Goal: Find specific page/section: Find specific page/section

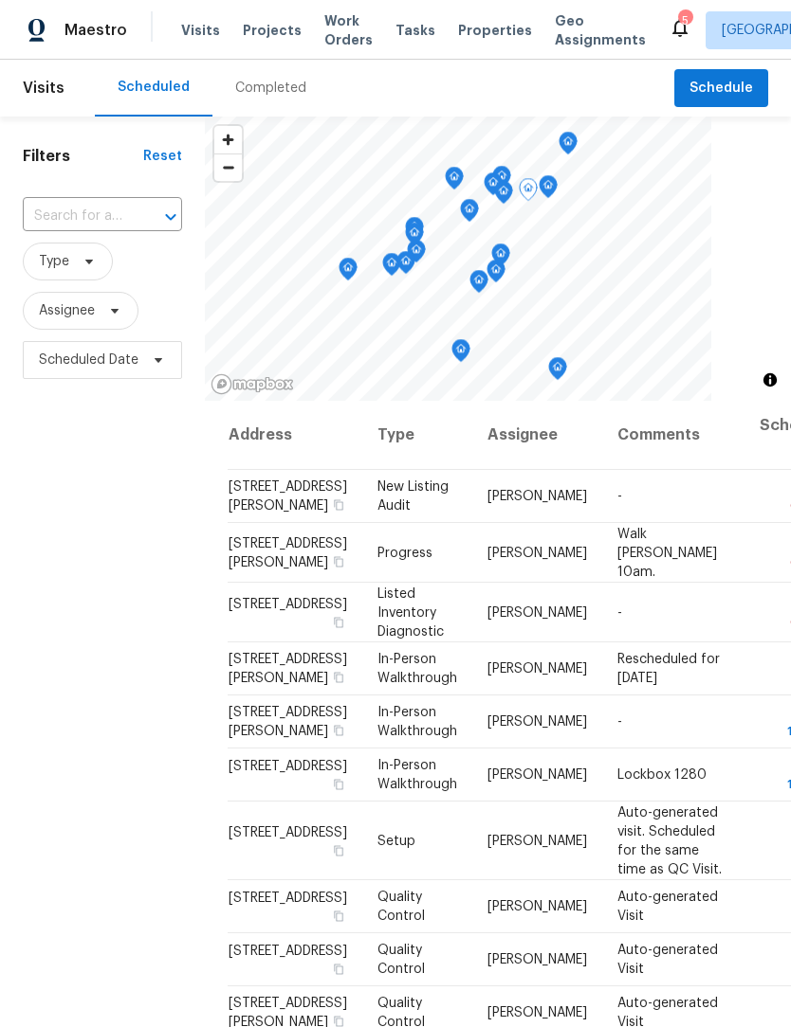
click at [271, 773] on span "12888 Girvan Way, Fishers, IN 46037" at bounding box center [287, 766] width 118 height 13
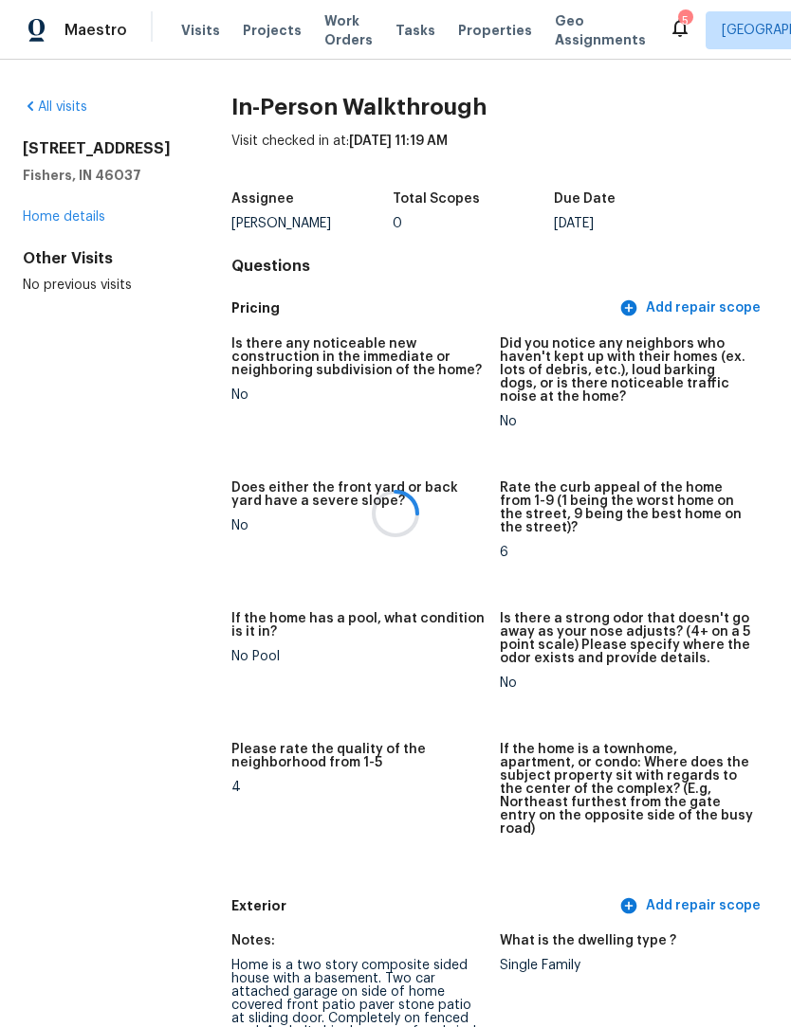
click at [81, 214] on div at bounding box center [395, 513] width 791 height 1027
click at [90, 213] on div at bounding box center [395, 513] width 791 height 1027
click at [100, 214] on div at bounding box center [395, 513] width 791 height 1027
click at [100, 213] on link "Home details" at bounding box center [64, 216] width 82 height 13
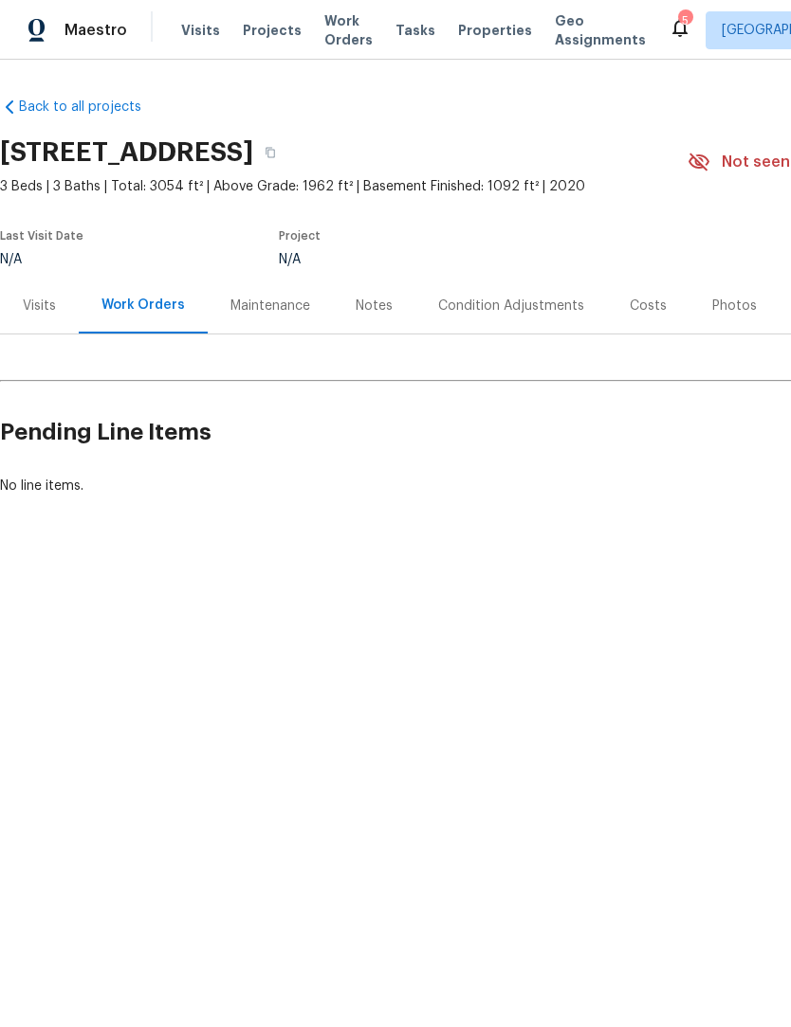
click at [58, 311] on div "Visits" at bounding box center [39, 306] width 79 height 56
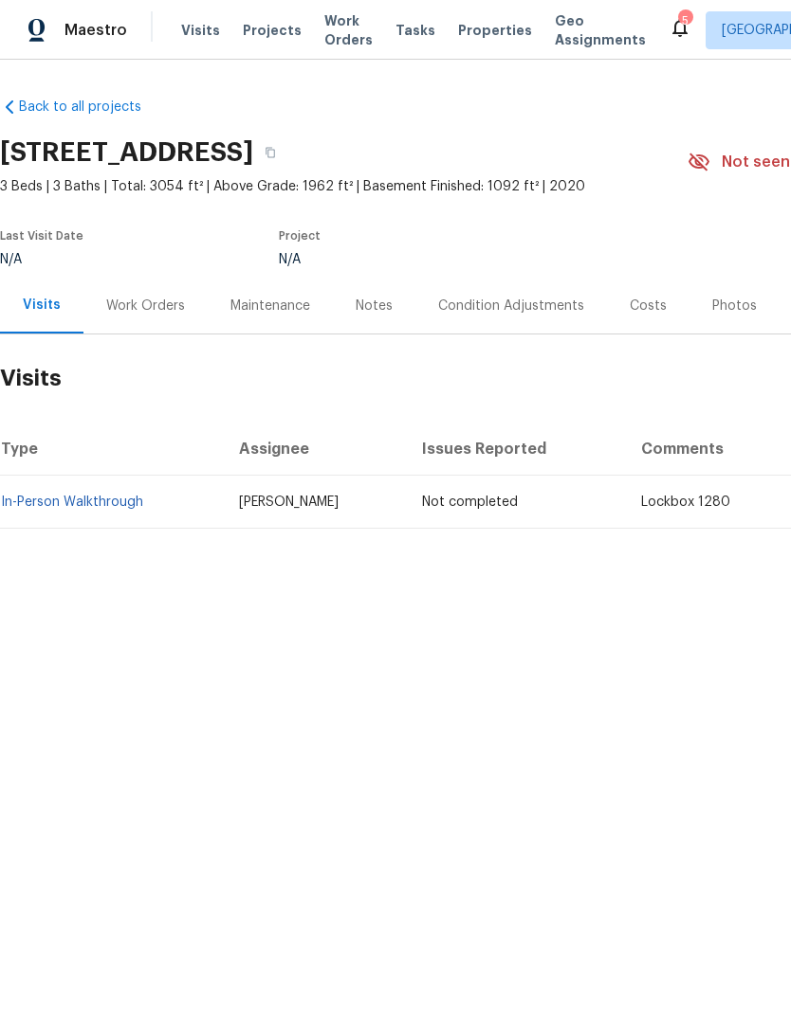
click at [152, 311] on div "Work Orders" at bounding box center [145, 306] width 79 height 19
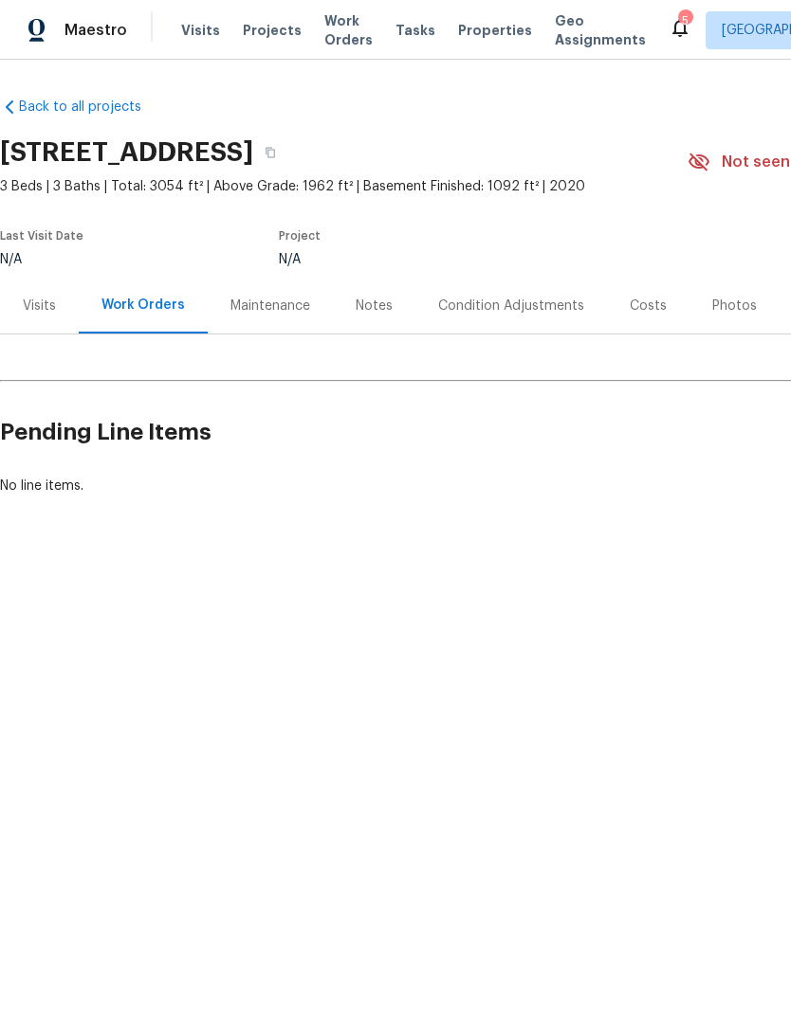
click at [281, 330] on div "Maintenance" at bounding box center [270, 306] width 125 height 56
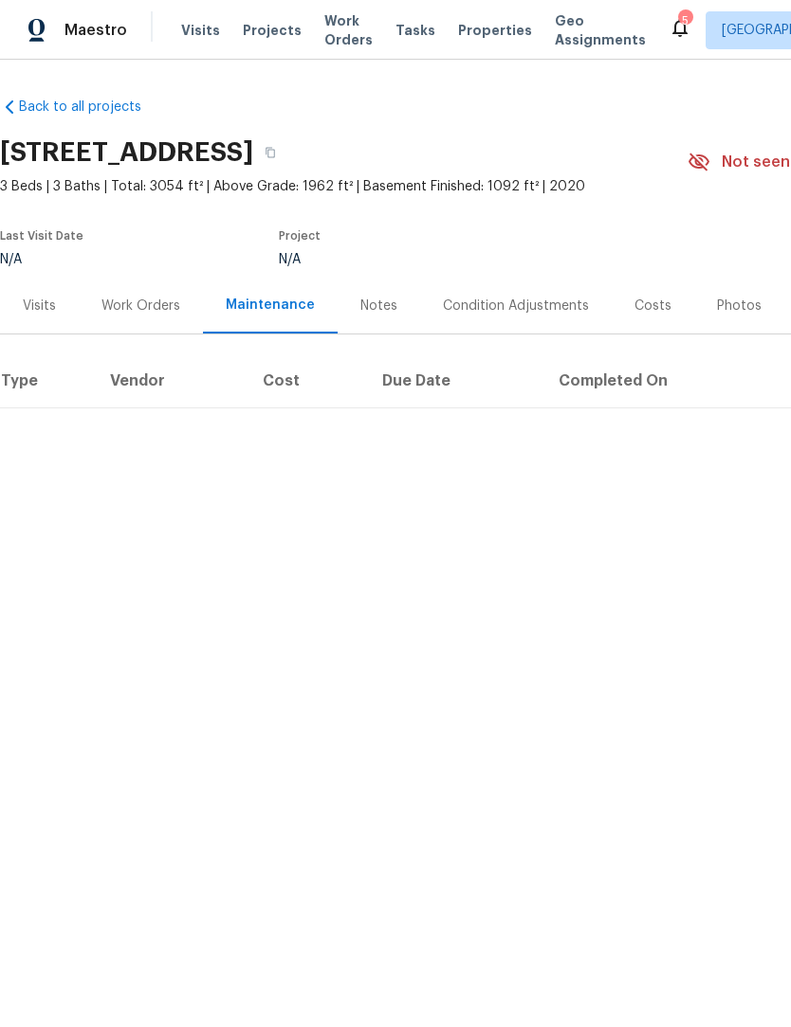
click at [506, 318] on div "Condition Adjustments" at bounding box center [515, 306] width 191 height 56
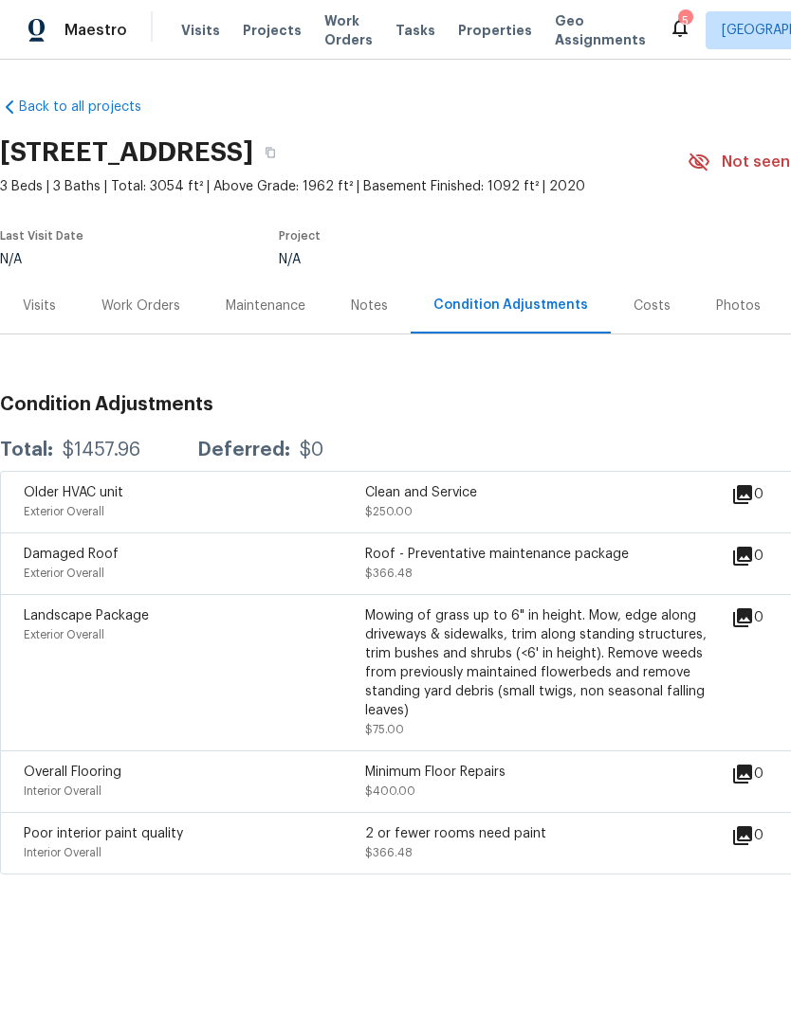
click at [643, 314] on div "Costs" at bounding box center [651, 306] width 37 height 19
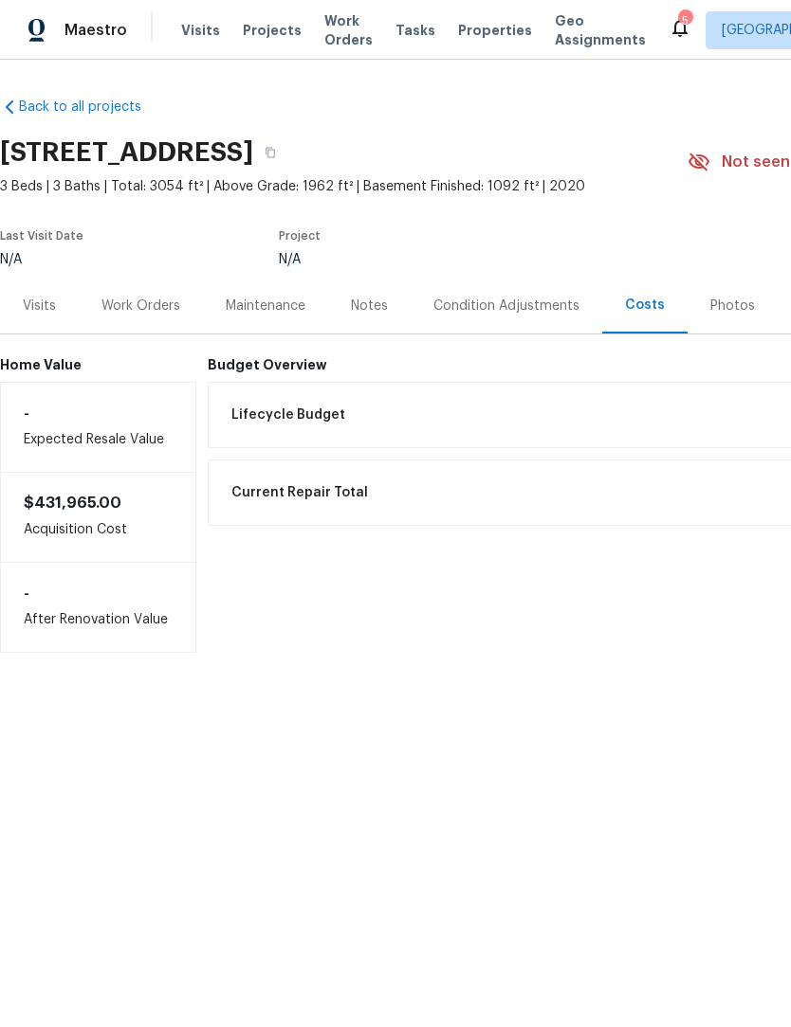
click at [740, 316] on div "Photos" at bounding box center [732, 306] width 90 height 56
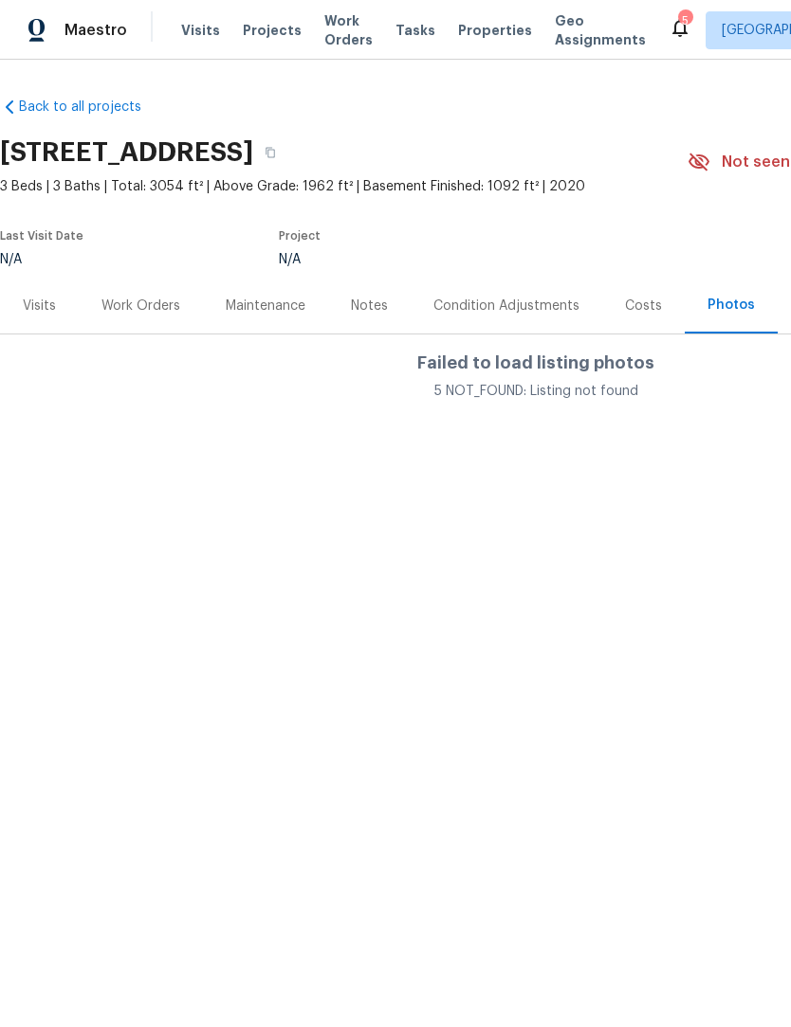
click at [633, 308] on div "Costs" at bounding box center [643, 306] width 37 height 19
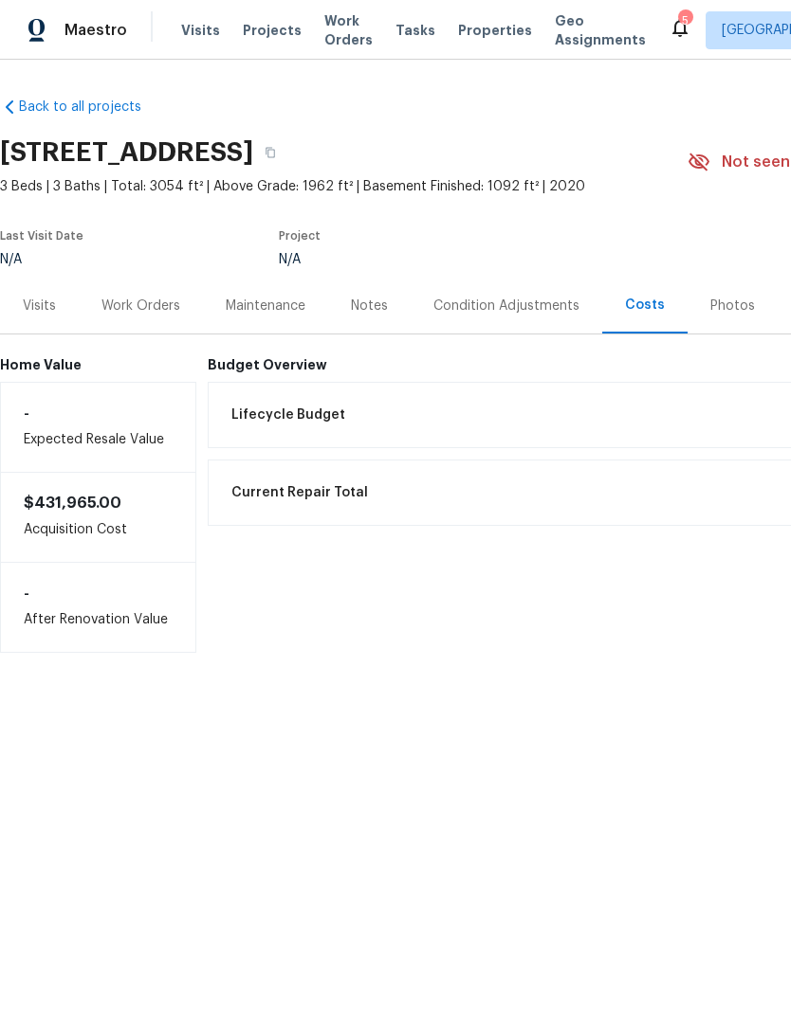
click at [518, 312] on div "Condition Adjustments" at bounding box center [506, 306] width 146 height 19
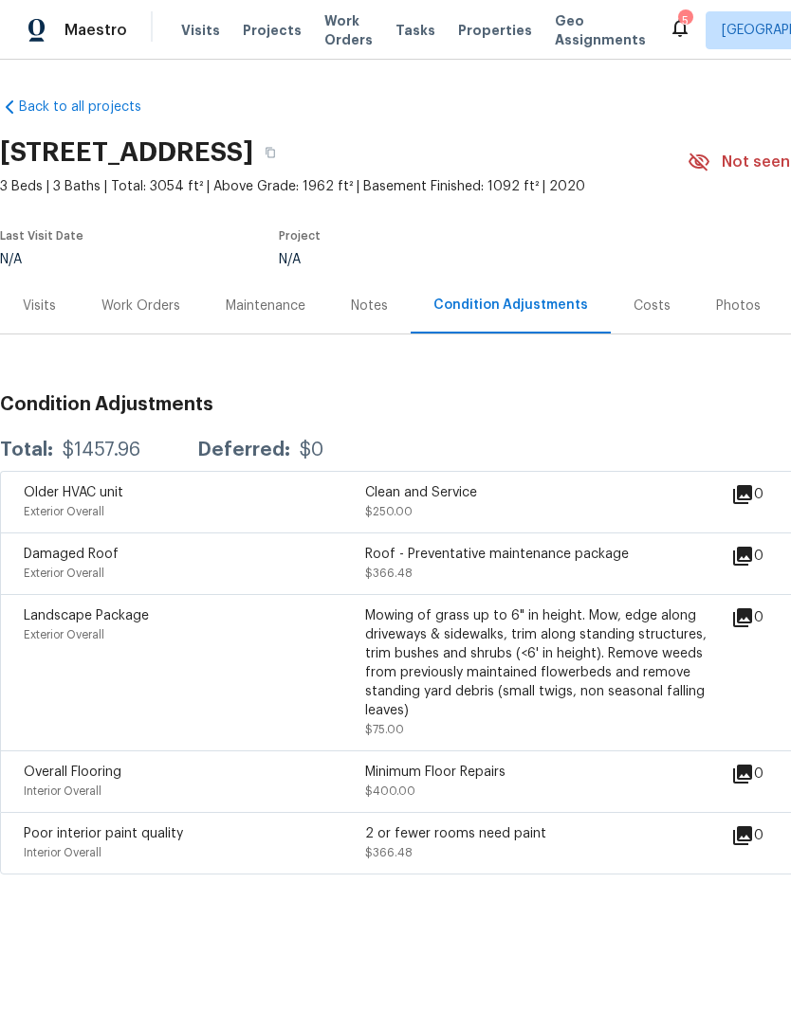
click at [360, 306] on div "Notes" at bounding box center [369, 306] width 37 height 19
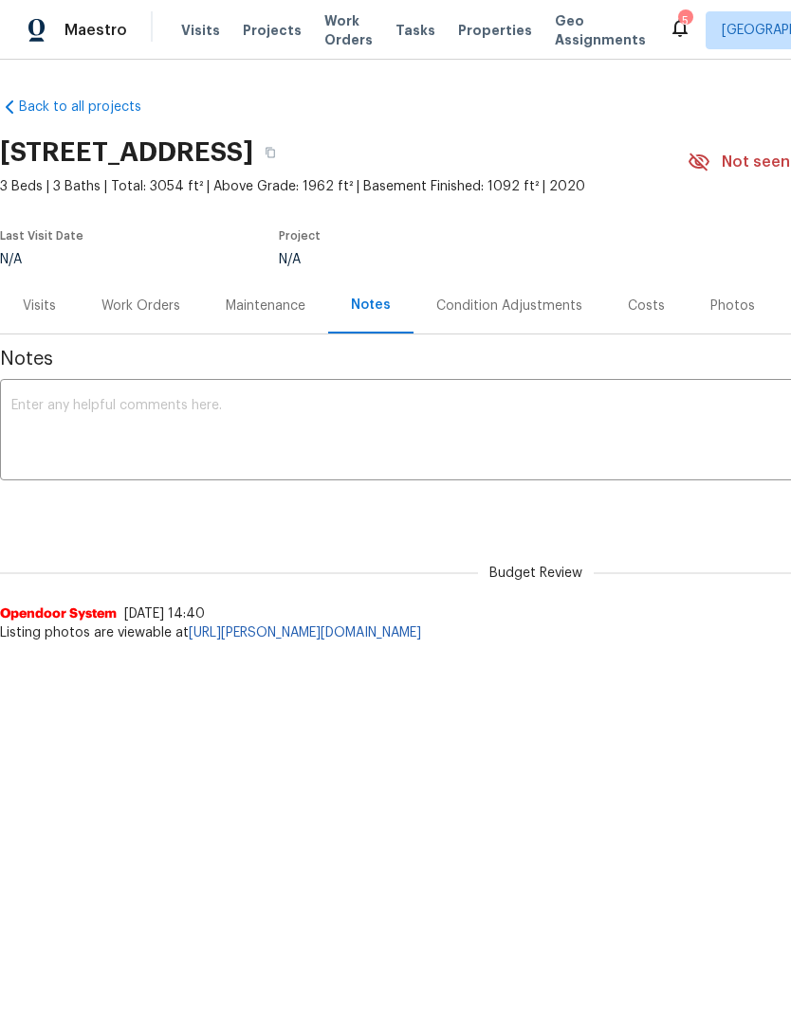
click at [55, 313] on div "Visits" at bounding box center [39, 306] width 33 height 19
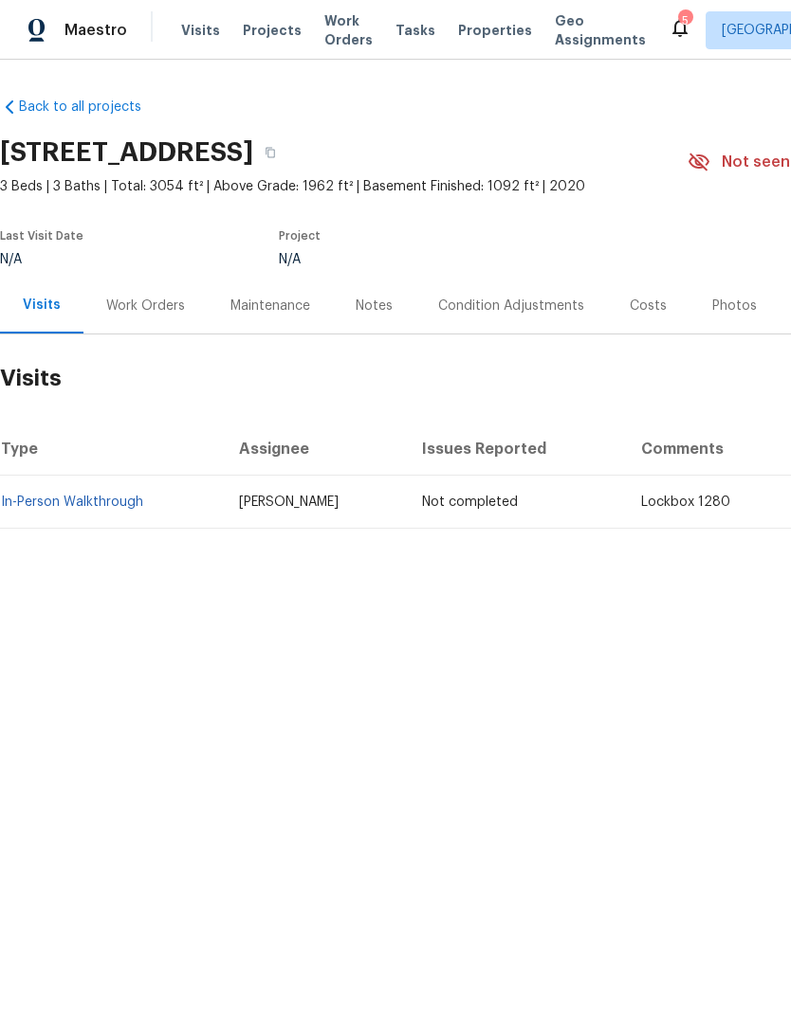
click at [465, 333] on div "Condition Adjustments" at bounding box center [510, 306] width 191 height 56
